Goal: Task Accomplishment & Management: Complete application form

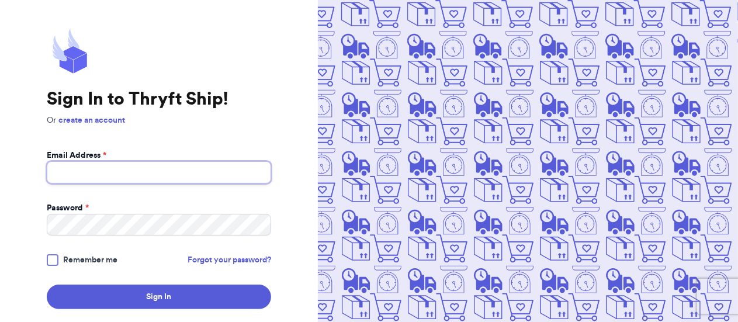
click at [256, 173] on input "Email Address *" at bounding box center [159, 172] width 225 height 22
click at [223, 177] on input "Email Address *" at bounding box center [159, 172] width 225 height 22
type input "itswilbercollective@gmail.com"
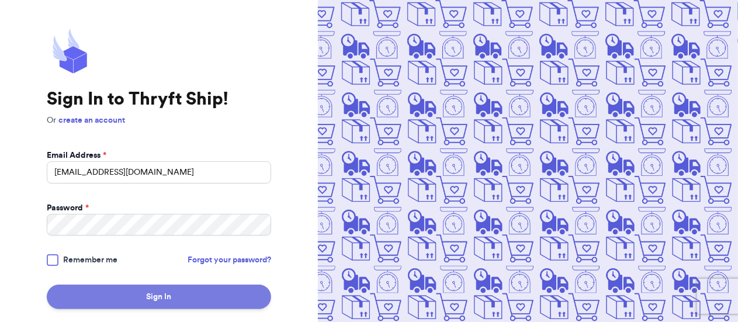
click at [206, 291] on button "Sign In" at bounding box center [159, 297] width 225 height 25
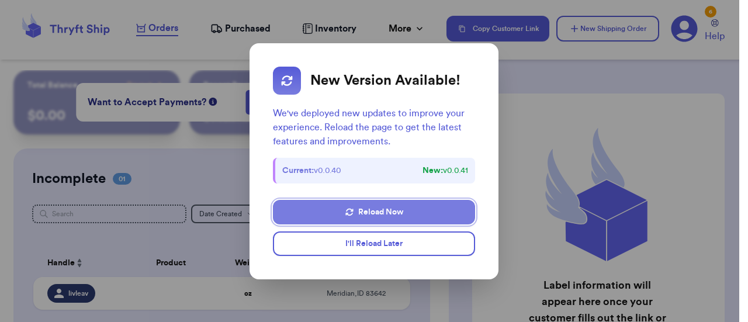
click at [402, 212] on button "Reload Now" at bounding box center [374, 212] width 203 height 25
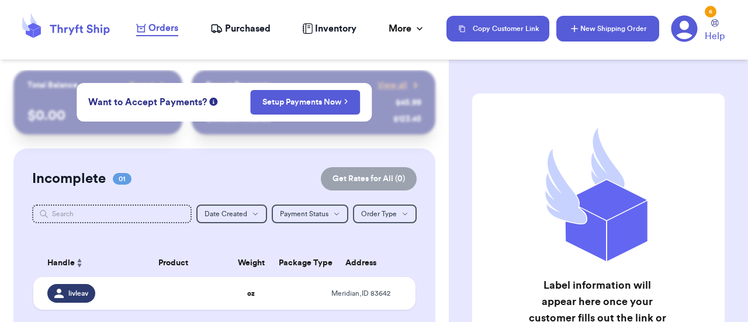
click at [637, 28] on button "New Shipping Order" at bounding box center [608, 29] width 103 height 26
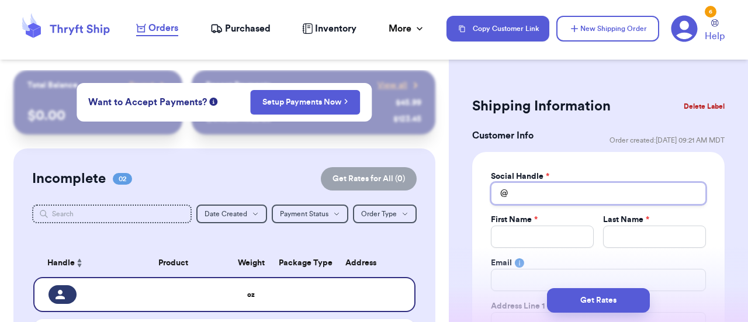
click at [576, 191] on input "Total Amount Paid" at bounding box center [598, 193] width 215 height 22
type input "l"
type input "le"
type input "lex"
type input "lexi"
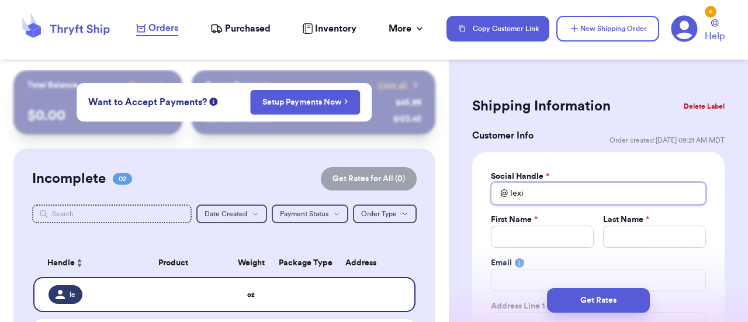
type input "lexil"
type input "lexile"
type input "lexilea"
type input "lexileav"
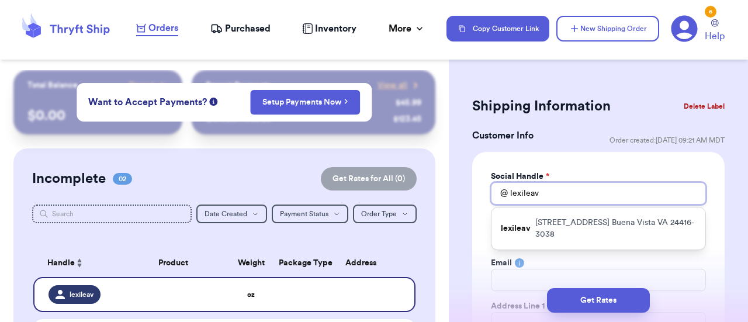
type input "lexileav"
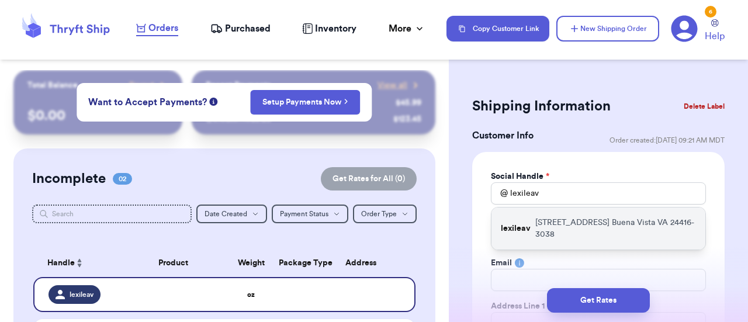
click at [541, 233] on p "[STREET_ADDRESS]" at bounding box center [616, 228] width 161 height 23
type input "Lexi"
type input "[PERSON_NAME]"
type input "[EMAIL_ADDRESS][DOMAIN_NAME]"
type input "[STREET_ADDRESS]"
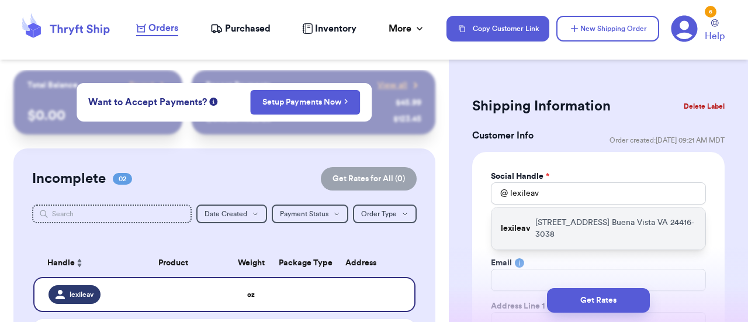
type input "Buena Vista"
select select "VA"
type input "24416-3038"
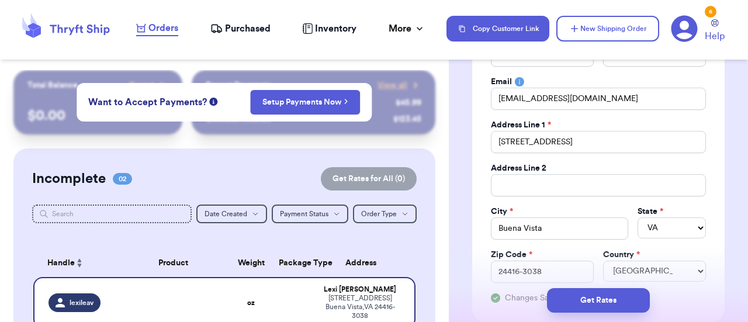
scroll to position [182, 0]
click at [504, 99] on input "[EMAIL_ADDRESS][DOMAIN_NAME]" at bounding box center [598, 98] width 215 height 22
click at [509, 91] on input "[EMAIL_ADDRESS][DOMAIN_NAME]" at bounding box center [598, 98] width 215 height 22
type input "L@[DOMAIN_NAME]"
type input "[EMAIL_ADDRESS][DOMAIN_NAME]"
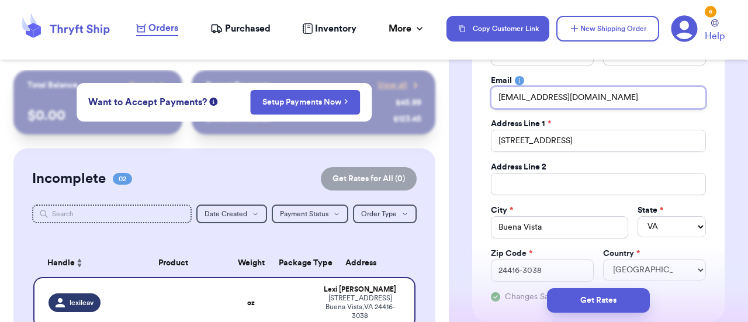
type input "L@[DOMAIN_NAME]"
type input "@[DOMAIN_NAME]"
type input "l@[DOMAIN_NAME]"
type input "[EMAIL_ADDRESS][DOMAIN_NAME]"
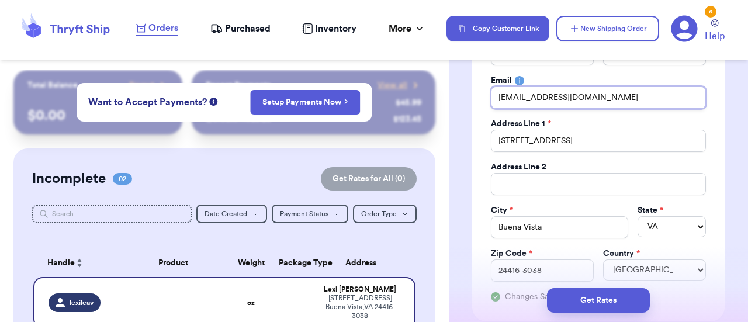
type input "[EMAIL_ADDRESS][DOMAIN_NAME]"
type input "[PERSON_NAME][EMAIL_ADDRESS][DOMAIN_NAME]"
type input "[EMAIL_ADDRESS][DOMAIN_NAME]"
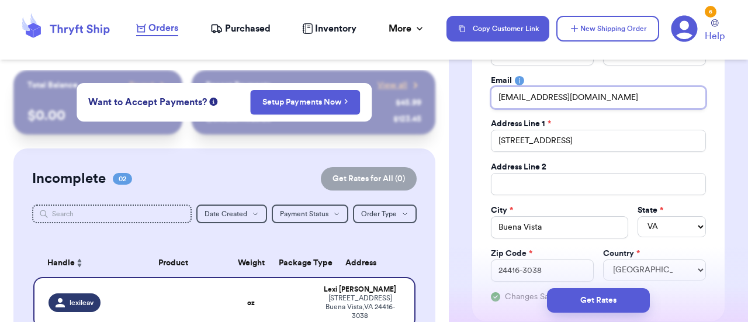
type input "[EMAIL_ADDRESS][DOMAIN_NAME]"
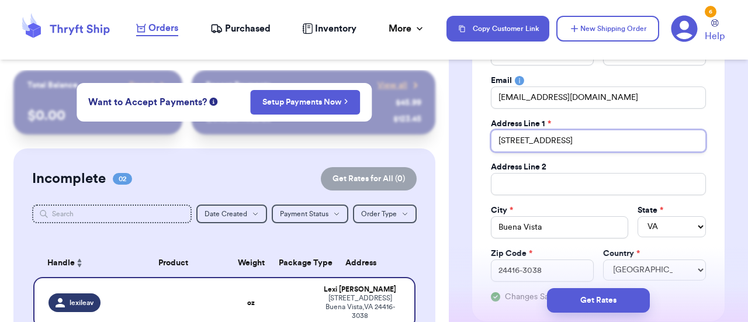
click at [603, 139] on input "[STREET_ADDRESS]" at bounding box center [598, 141] width 215 height 22
type input "1 [GEOGRAPHIC_DATA]"
type input "[GEOGRAPHIC_DATA]"
type input "1 [GEOGRAPHIC_DATA]"
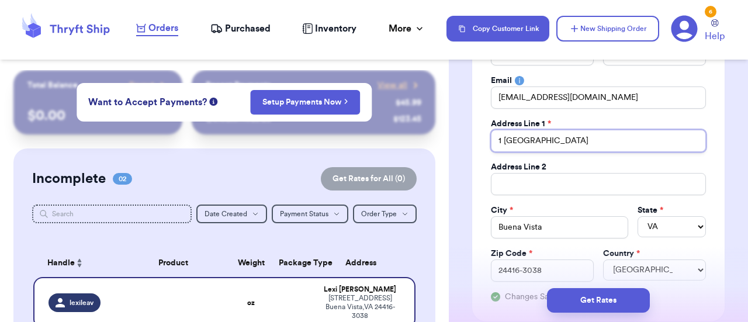
type input "1 [GEOGRAPHIC_DATA]"
type input "1 University Hil"
type input "1 University Hi"
type input "1 University H"
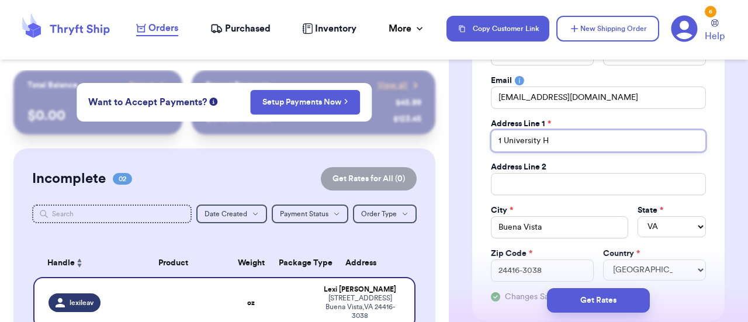
type input "1 University"
type input "1 Universit"
type input "1 Universi"
type input "1 Univers"
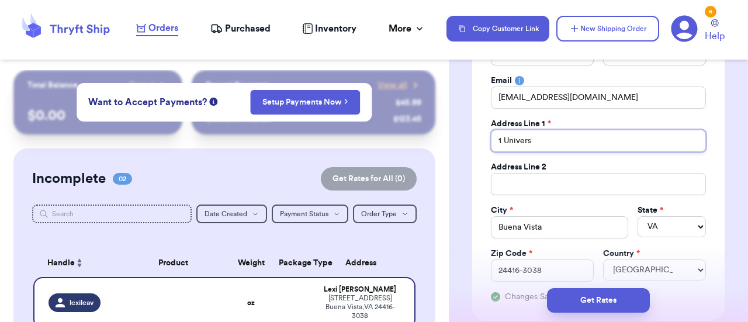
type input "1 Univer"
type input "1 Unive"
type input "1 Univ"
type input "1 Uni"
type input "1 Un"
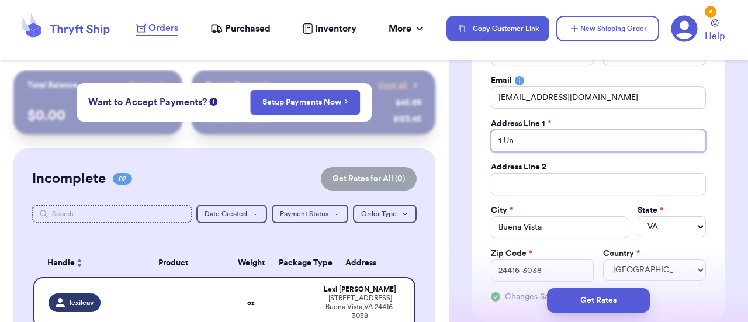
type input "1 U"
type input "1"
type input "8"
type input "84"
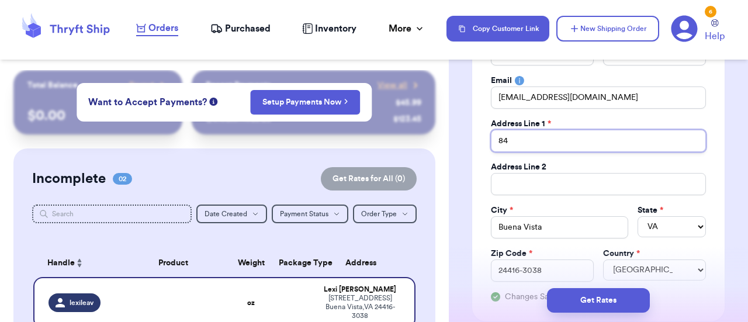
type input "845"
type input "845 E"
type input "845 E 2"
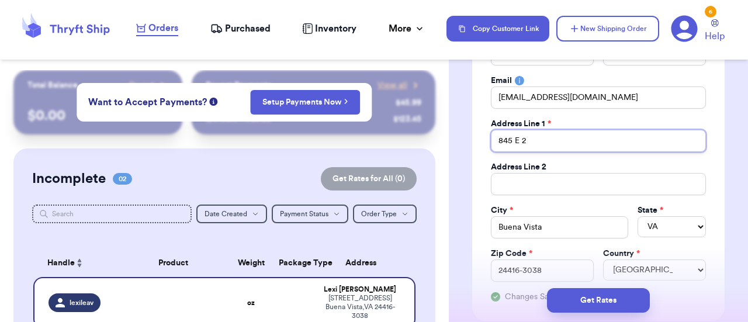
type input "845 E 23"
type input "845 E 2"
type input "845 E 23"
type input "845 E 23r"
type input "845 E 23rd"
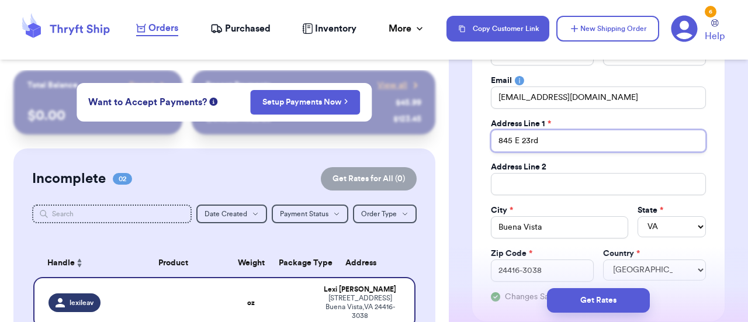
type input "845 E 23rd"
type input "845 E 23rd S"
type input "[STREET_ADDRESS]"
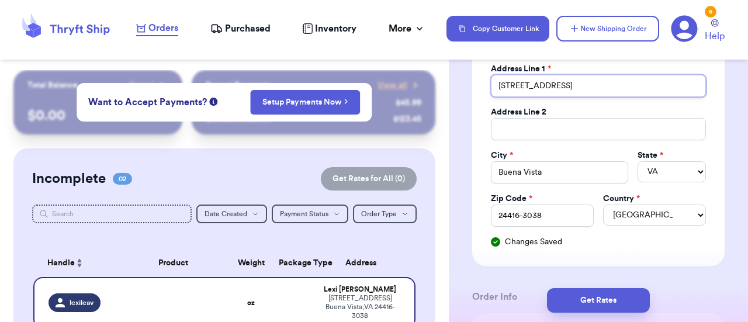
scroll to position [240, 0]
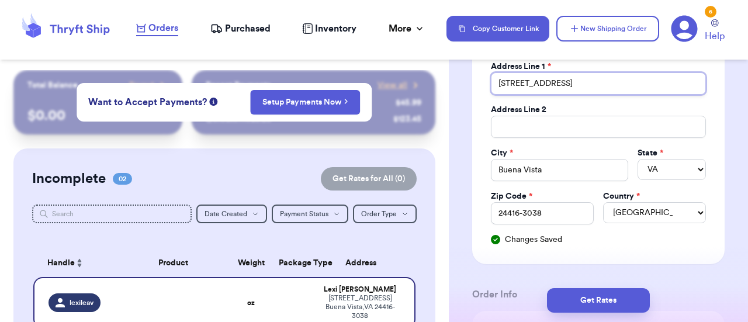
type input "[STREET_ADDRESS]"
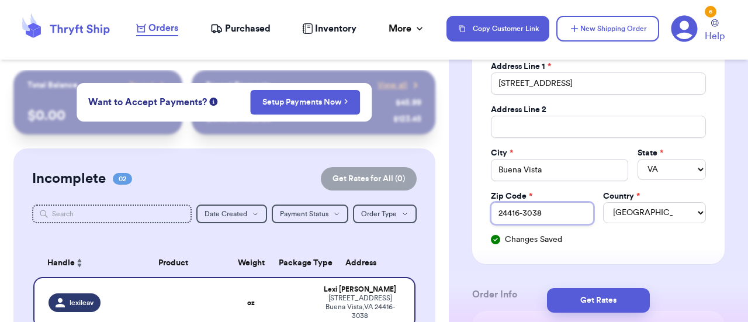
click at [559, 213] on input "24416-3038" at bounding box center [542, 213] width 103 height 22
type input "24416-303"
type input "24416-30"
type input "24416-3"
type input "24416-"
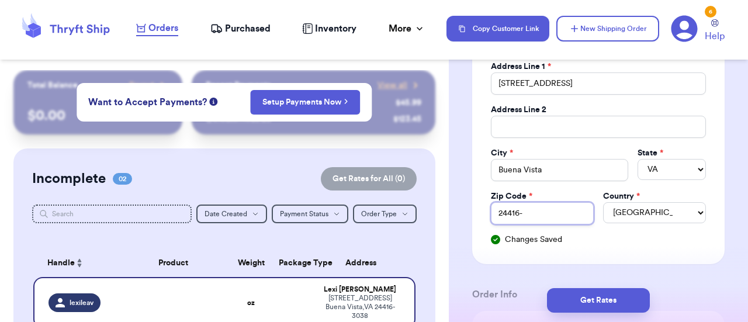
type input "24416"
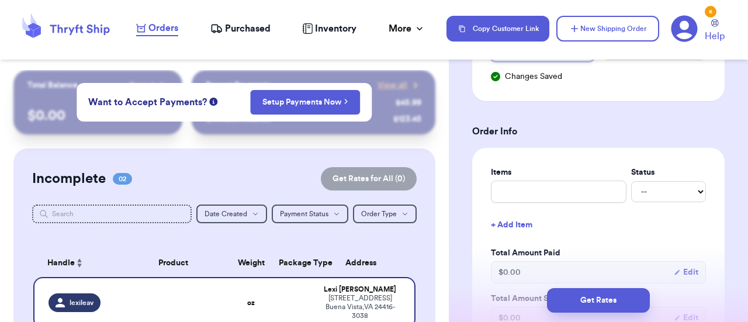
scroll to position [408, 0]
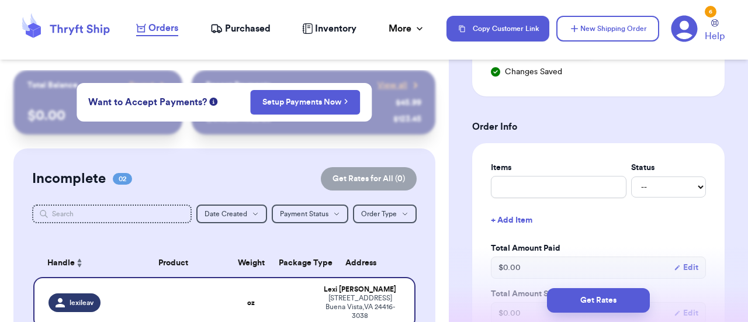
type input "24416"
click at [562, 185] on input "text" at bounding box center [559, 187] width 136 height 22
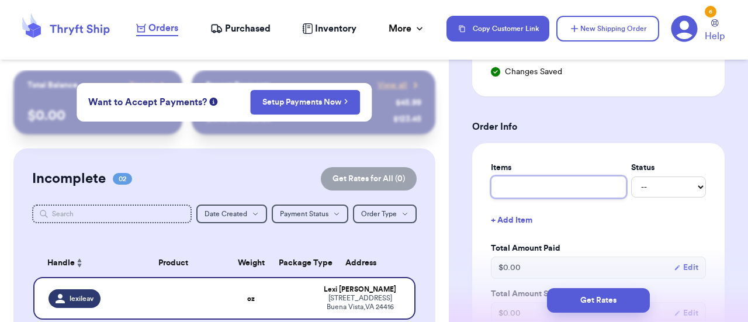
type input "S"
type input "Sh"
type input "Shi"
type input "Shir"
type input "Shirt"
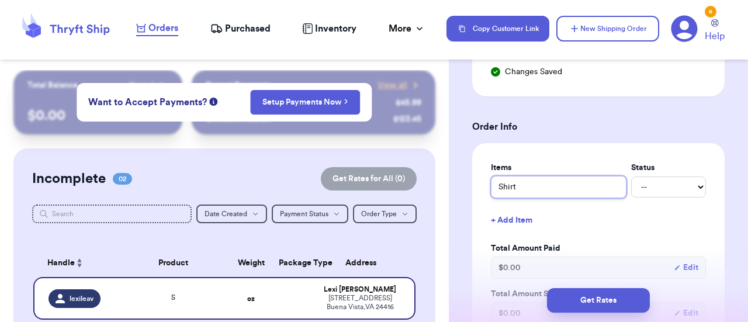
type input "Shirts"
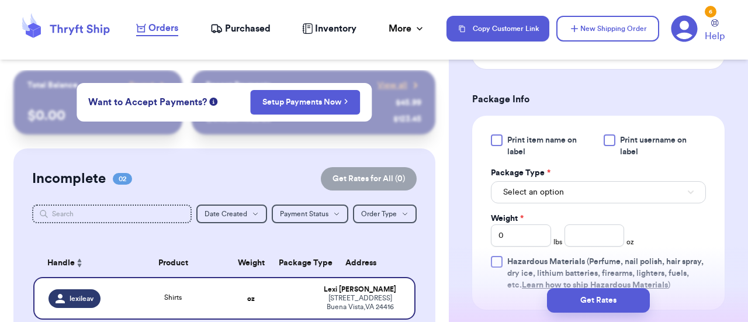
scroll to position [710, 0]
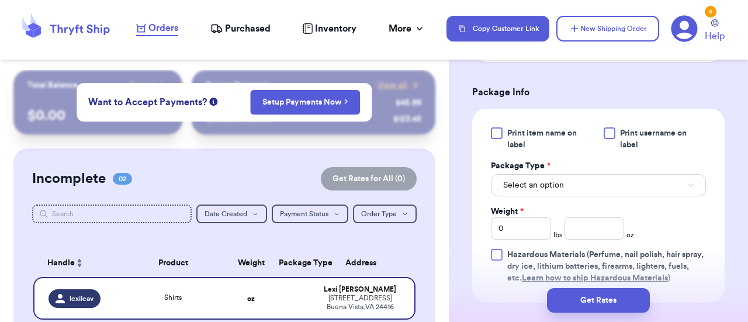
type input "Shirts"
click at [604, 188] on button "Select an option" at bounding box center [598, 185] width 215 height 22
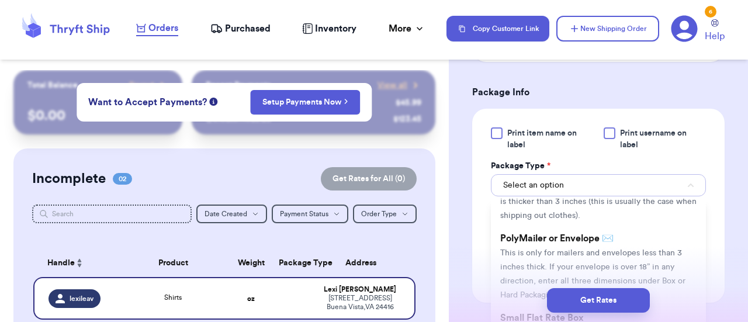
scroll to position [62, 0]
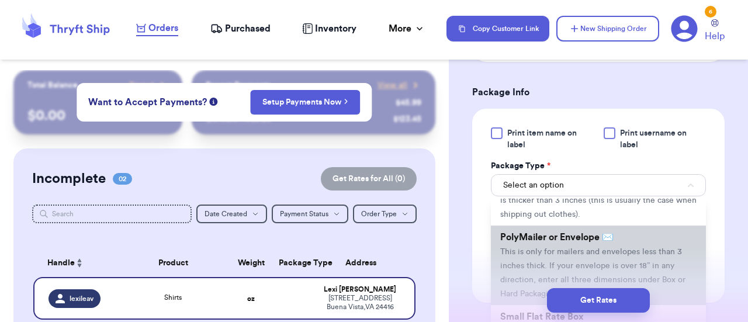
click at [532, 262] on span "This is only for mailers and envelopes less than 3 inches thick. If your envelo…" at bounding box center [592, 273] width 185 height 50
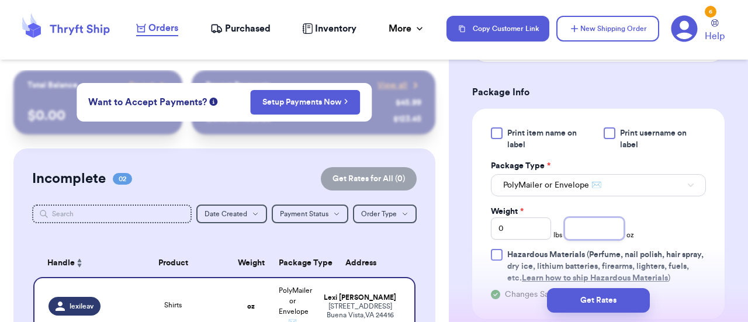
click at [599, 228] on input "number" at bounding box center [595, 229] width 60 height 22
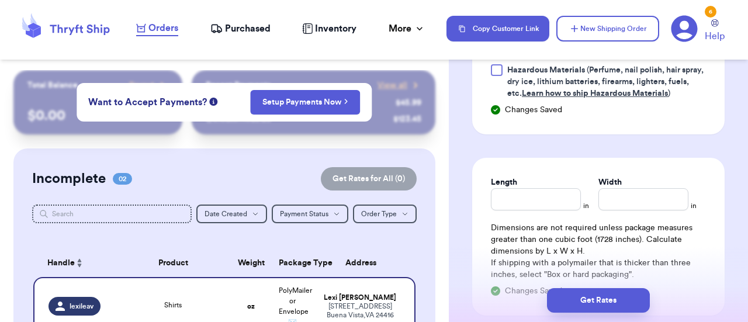
type input "12.4"
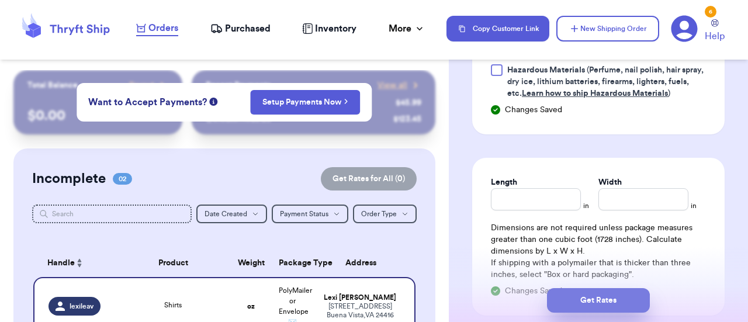
click at [606, 301] on button "Get Rates" at bounding box center [598, 300] width 103 height 25
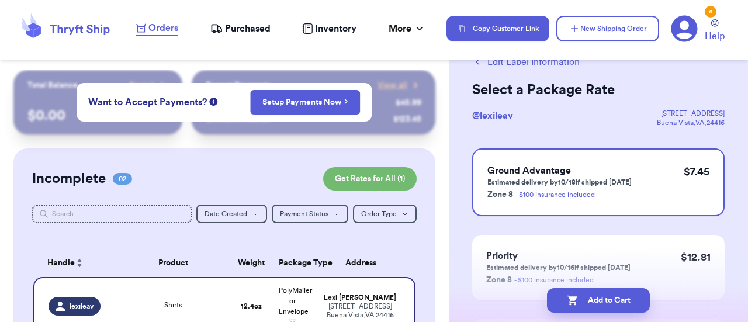
scroll to position [40, 0]
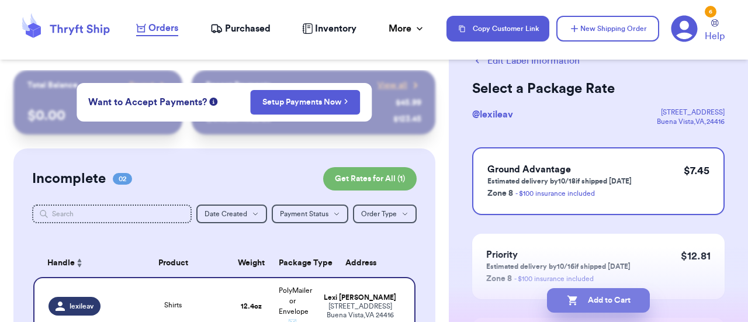
click at [620, 303] on button "Add to Cart" at bounding box center [598, 300] width 103 height 25
checkbox input "true"
select select "ID"
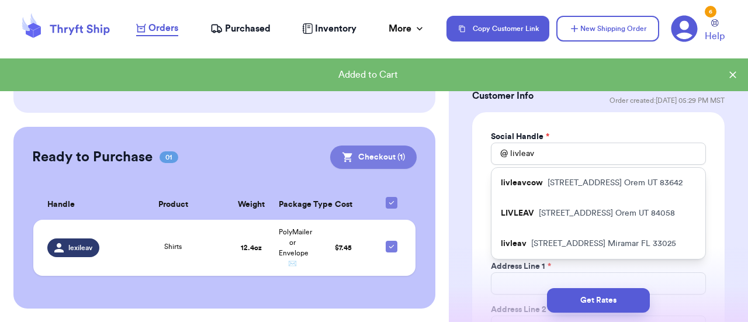
click at [365, 160] on button "Checkout ( 1 )" at bounding box center [373, 157] width 87 height 23
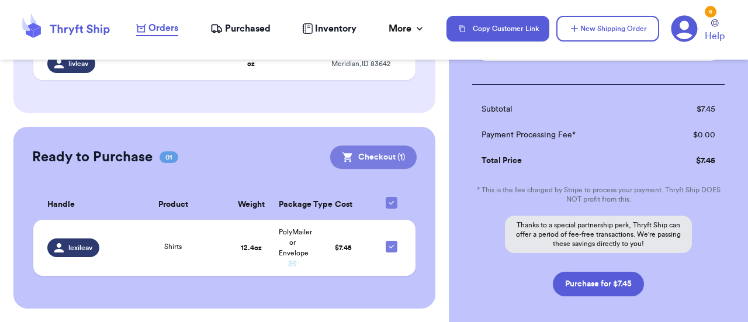
scroll to position [212, 0]
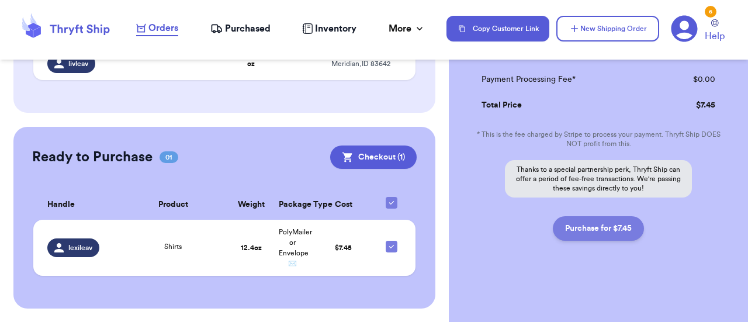
click at [603, 229] on button "Purchase for $7.45" at bounding box center [598, 228] width 91 height 25
checkbox input "false"
checkbox input "true"
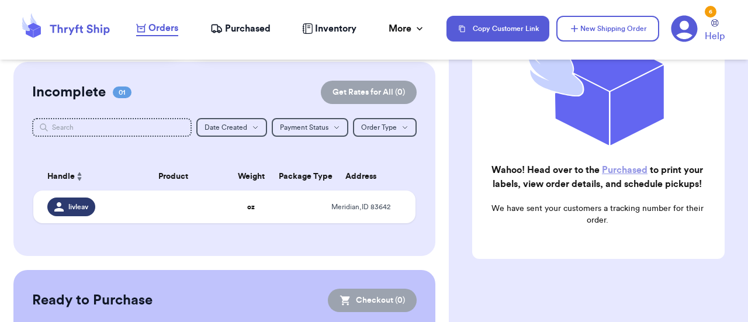
scroll to position [0, 0]
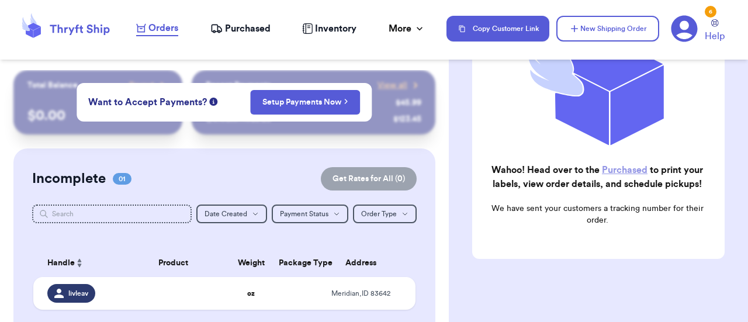
click at [247, 32] on span "Purchased" at bounding box center [248, 29] width 46 height 14
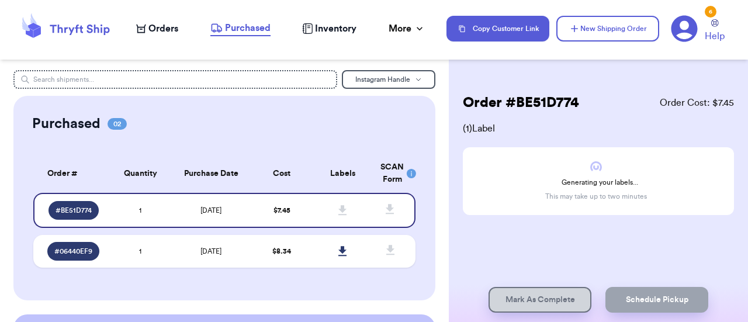
click at [81, 251] on span "# 06440EF9" at bounding box center [73, 251] width 38 height 9
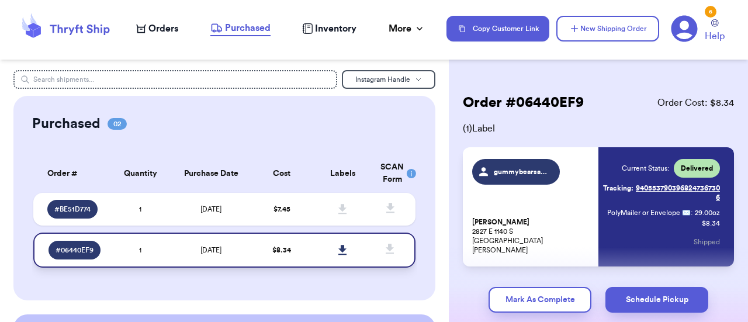
click at [569, 301] on button "Mark As Complete" at bounding box center [540, 300] width 103 height 26
